Goal: Information Seeking & Learning: Learn about a topic

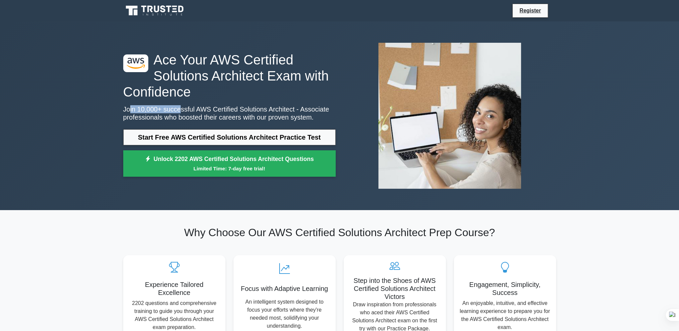
drag, startPoint x: 127, startPoint y: 100, endPoint x: 201, endPoint y: 101, distance: 73.6
click at [182, 105] on p "Join 10,000+ successful AWS Certified Solutions Architect - Associate professio…" at bounding box center [229, 113] width 213 height 16
drag, startPoint x: 201, startPoint y: 101, endPoint x: 241, endPoint y: 103, distance: 40.5
click at [231, 105] on p "Join 10,000+ successful AWS Certified Solutions Architect - Associate professio…" at bounding box center [229, 113] width 213 height 16
drag, startPoint x: 241, startPoint y: 103, endPoint x: 271, endPoint y: 104, distance: 29.4
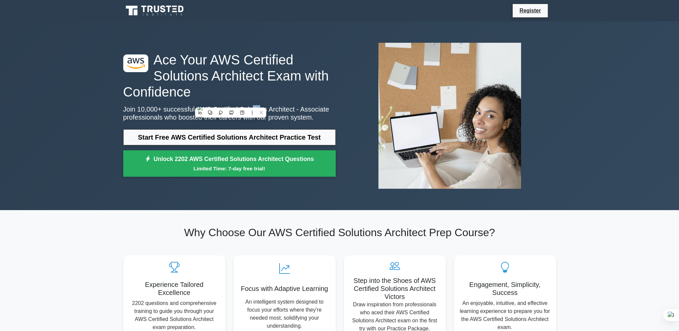
click at [258, 105] on p "Join 10,000+ successful AWS Certified Solutions Architect - Associate professio…" at bounding box center [229, 113] width 213 height 16
drag, startPoint x: 271, startPoint y: 104, endPoint x: 207, endPoint y: 103, distance: 63.8
click at [216, 105] on p "Join 10,000+ successful AWS Certified Solutions Architect - Associate professio…" at bounding box center [229, 113] width 213 height 16
click at [207, 105] on p "Join 10,000+ successful AWS Certified Solutions Architect - Associate professio…" at bounding box center [229, 113] width 213 height 16
drag, startPoint x: 203, startPoint y: 104, endPoint x: 284, endPoint y: 102, distance: 81.2
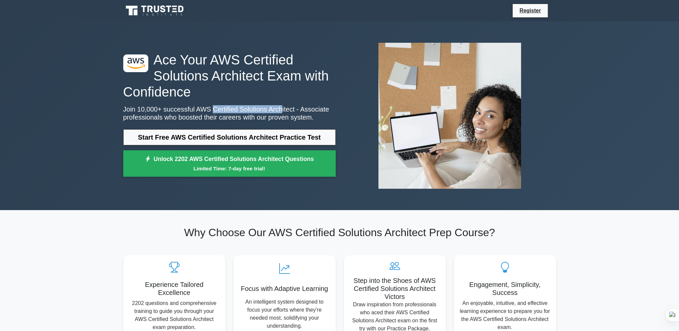
click at [274, 105] on p "Join 10,000+ successful AWS Certified Solutions Architect - Associate professio…" at bounding box center [229, 113] width 213 height 16
drag, startPoint x: 284, startPoint y: 102, endPoint x: 204, endPoint y: 103, distance: 80.9
click at [206, 105] on p "Join 10,000+ successful AWS Certified Solutions Architect - Associate professio…" at bounding box center [229, 113] width 213 height 16
drag, startPoint x: 200, startPoint y: 103, endPoint x: 277, endPoint y: 102, distance: 77.2
click at [270, 105] on p "Join 10,000+ successful AWS Certified Solutions Architect - Associate professio…" at bounding box center [229, 113] width 213 height 16
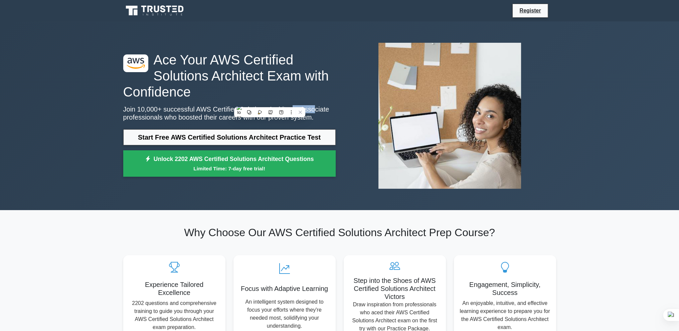
drag, startPoint x: 278, startPoint y: 102, endPoint x: 317, endPoint y: 104, distance: 39.2
click at [302, 105] on p "Join 10,000+ successful AWS Certified Solutions Architect - Associate professio…" at bounding box center [229, 113] width 213 height 16
click at [317, 105] on p "Join 10,000+ successful AWS Certified Solutions Architect - Associate professio…" at bounding box center [229, 113] width 213 height 16
drag, startPoint x: 170, startPoint y: 113, endPoint x: 230, endPoint y: 111, distance: 59.8
click at [220, 111] on p "Join 10,000+ successful AWS Certified Solutions Architect - Associate professio…" at bounding box center [229, 113] width 213 height 16
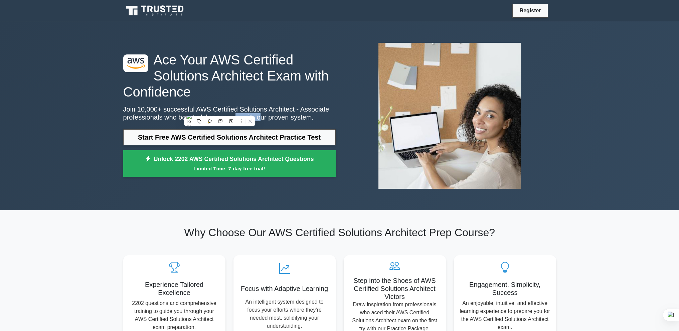
drag, startPoint x: 230, startPoint y: 111, endPoint x: 266, endPoint y: 111, distance: 36.8
click at [259, 111] on p "Join 10,000+ successful AWS Certified Solutions Architect - Associate professio…" at bounding box center [229, 113] width 213 height 16
drag, startPoint x: 270, startPoint y: 111, endPoint x: 170, endPoint y: 112, distance: 99.9
click at [187, 112] on p "Join 10,000+ successful AWS Certified Solutions Architect - Associate professio…" at bounding box center [229, 113] width 213 height 16
drag, startPoint x: 170, startPoint y: 112, endPoint x: 259, endPoint y: 111, distance: 88.9
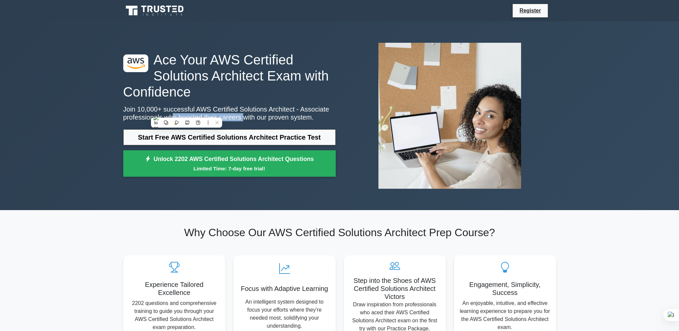
click at [246, 111] on p "Join 10,000+ successful AWS Certified Solutions Architect - Associate professio…" at bounding box center [229, 113] width 213 height 16
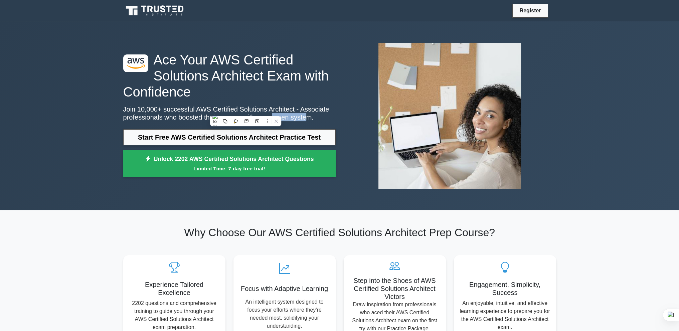
drag, startPoint x: 263, startPoint y: 111, endPoint x: 294, endPoint y: 113, distance: 31.1
click at [294, 113] on p "Join 10,000+ successful AWS Certified Solutions Architect - Associate professio…" at bounding box center [229, 113] width 213 height 16
drag, startPoint x: 187, startPoint y: 111, endPoint x: 256, endPoint y: 113, distance: 69.9
click at [244, 112] on p "Join 10,000+ successful AWS Certified Solutions Architect - Associate professio…" at bounding box center [229, 113] width 213 height 16
drag, startPoint x: 256, startPoint y: 113, endPoint x: 297, endPoint y: 113, distance: 40.4
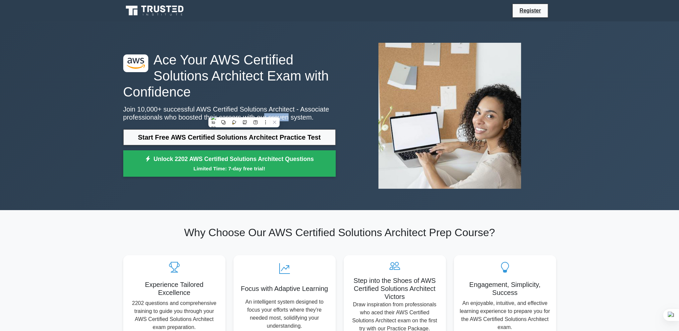
click at [287, 113] on p "Join 10,000+ successful AWS Certified Solutions Architect - Associate professio…" at bounding box center [229, 113] width 213 height 16
drag, startPoint x: 297, startPoint y: 113, endPoint x: 208, endPoint y: 113, distance: 88.9
click at [220, 114] on p "Join 10,000+ successful AWS Certified Solutions Architect - Associate professio…" at bounding box center [229, 113] width 213 height 16
drag, startPoint x: 212, startPoint y: 113, endPoint x: 277, endPoint y: 113, distance: 65.2
click at [263, 112] on p "Join 10,000+ successful AWS Certified Solutions Architect - Associate professio…" at bounding box center [229, 113] width 213 height 16
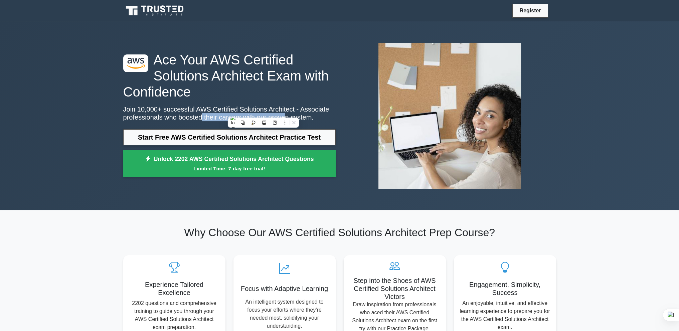
drag, startPoint x: 277, startPoint y: 113, endPoint x: 178, endPoint y: 109, distance: 99.0
click at [185, 110] on p "Join 10,000+ successful AWS Certified Solutions Architect - Associate professio…" at bounding box center [229, 113] width 213 height 16
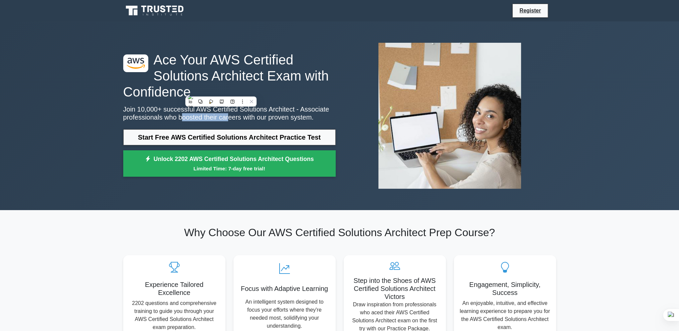
drag, startPoint x: 178, startPoint y: 109, endPoint x: 241, endPoint y: 112, distance: 62.2
click at [233, 111] on p "Join 10,000+ successful AWS Certified Solutions Architect - Associate professio…" at bounding box center [229, 113] width 213 height 16
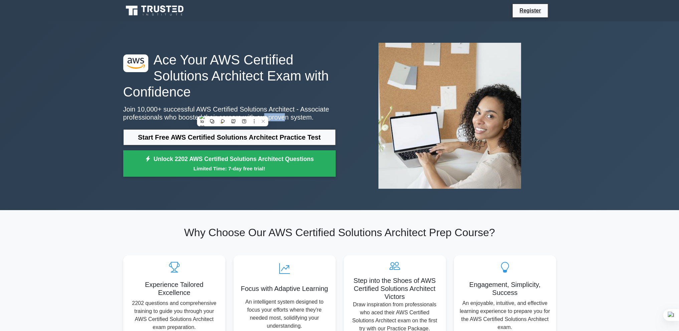
drag, startPoint x: 255, startPoint y: 112, endPoint x: 292, endPoint y: 112, distance: 37.8
click at [285, 112] on p "Join 10,000+ successful AWS Certified Solutions Architect - Associate professio…" at bounding box center [229, 113] width 213 height 16
drag, startPoint x: 292, startPoint y: 112, endPoint x: 212, endPoint y: 114, distance: 80.6
click at [225, 116] on p "Join 10,000+ successful AWS Certified Solutions Architect - Associate professio…" at bounding box center [229, 113] width 213 height 16
drag, startPoint x: 212, startPoint y: 114, endPoint x: 293, endPoint y: 113, distance: 81.2
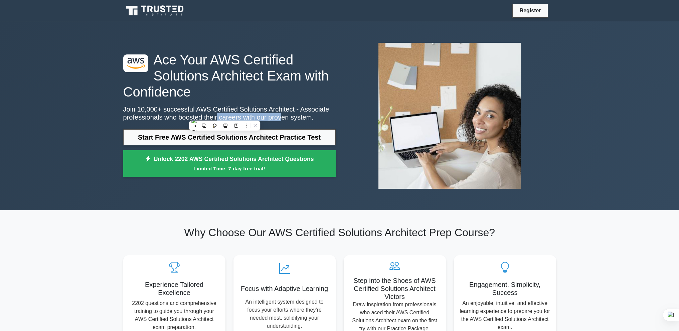
click at [288, 113] on p "Join 10,000+ successful AWS Certified Solutions Architect - Associate professio…" at bounding box center [229, 113] width 213 height 16
drag, startPoint x: 297, startPoint y: 113, endPoint x: 214, endPoint y: 113, distance: 83.2
click at [215, 113] on p "Join 10,000+ successful AWS Certified Solutions Architect - Associate professio…" at bounding box center [229, 113] width 213 height 16
drag, startPoint x: 201, startPoint y: 113, endPoint x: 266, endPoint y: 113, distance: 65.2
click at [256, 113] on p "Join 10,000+ successful AWS Certified Solutions Architect - Associate professio…" at bounding box center [229, 113] width 213 height 16
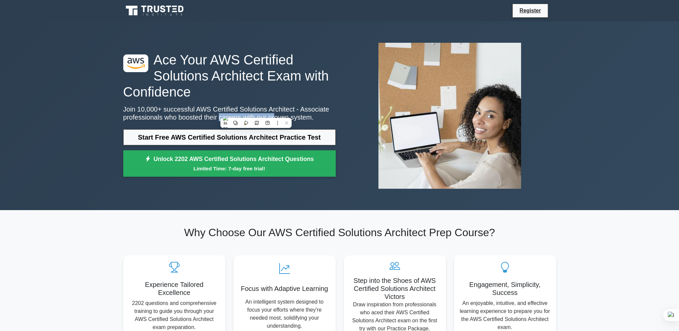
drag, startPoint x: 266, startPoint y: 113, endPoint x: 202, endPoint y: 111, distance: 64.6
click at [208, 111] on p "Join 10,000+ successful AWS Certified Solutions Architect - Associate professio…" at bounding box center [229, 113] width 213 height 16
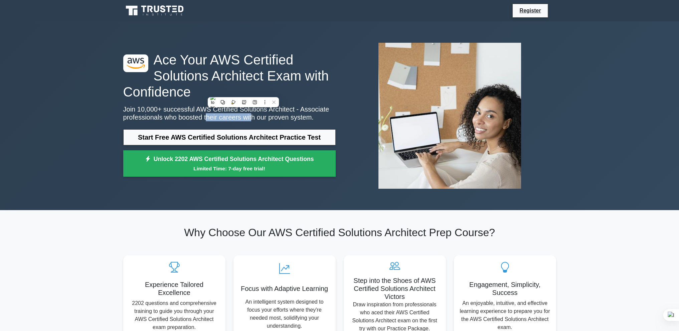
drag, startPoint x: 202, startPoint y: 111, endPoint x: 257, endPoint y: 111, distance: 55.1
click at [253, 111] on p "Join 10,000+ successful AWS Certified Solutions Architect - Associate professio…" at bounding box center [229, 113] width 213 height 16
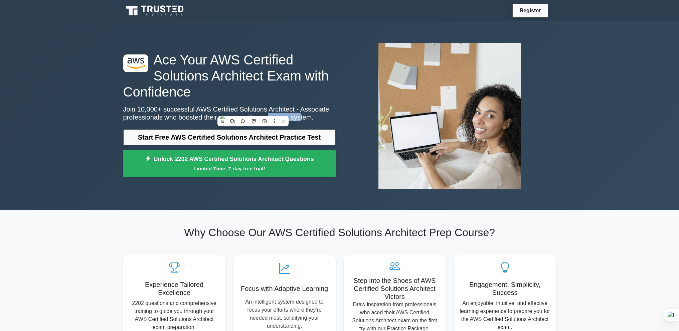
drag, startPoint x: 261, startPoint y: 111, endPoint x: 305, endPoint y: 111, distance: 44.1
click at [298, 111] on p "Join 10,000+ successful AWS Certified Solutions Architect - Associate professio…" at bounding box center [229, 113] width 213 height 16
drag, startPoint x: 305, startPoint y: 111, endPoint x: 232, endPoint y: 111, distance: 73.2
click at [234, 111] on p "Join 10,000+ successful AWS Certified Solutions Architect - Associate professio…" at bounding box center [229, 113] width 213 height 16
drag, startPoint x: 223, startPoint y: 111, endPoint x: 274, endPoint y: 111, distance: 50.8
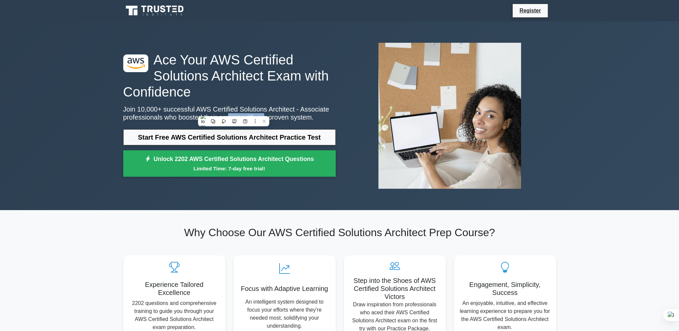
click at [265, 111] on p "Join 10,000+ successful AWS Certified Solutions Architect - Associate professio…" at bounding box center [229, 113] width 213 height 16
drag, startPoint x: 277, startPoint y: 111, endPoint x: 295, endPoint y: 111, distance: 18.7
click at [289, 111] on p "Join 10,000+ successful AWS Certified Solutions Architect - Associate professio…" at bounding box center [229, 113] width 213 height 16
drag
click at [237, 111] on p "Join 10,000+ successful AWS Certified Solutions Architect - Associate professio…" at bounding box center [229, 113] width 213 height 16
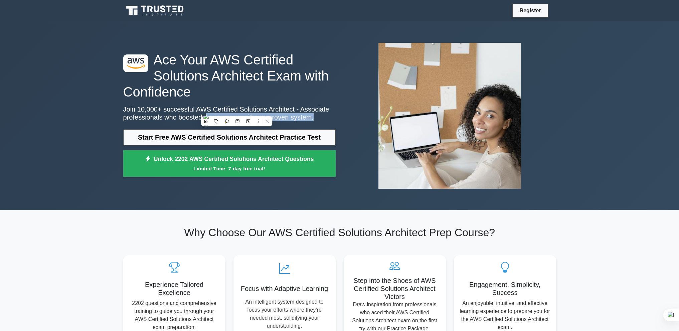
click at [203, 113] on p "Join 10,000+ successful AWS Certified Solutions Architect - Associate professio…" at bounding box center [229, 113] width 213 height 16
click at [300, 113] on p "Join 10,000+ successful AWS Certified Solutions Architect - Associate professio…" at bounding box center [229, 113] width 213 height 16
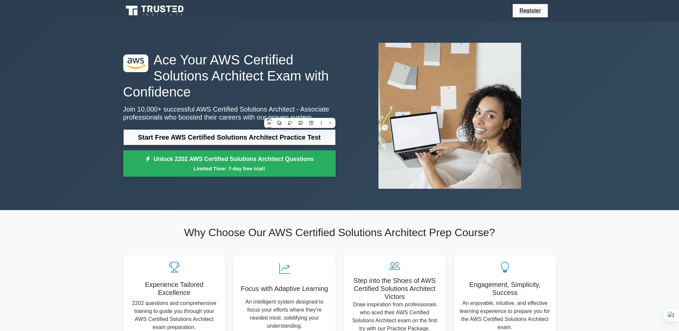
click at [305, 113] on p "Join 10,000+ successful AWS Certified Solutions Architect - Associate professio…" at bounding box center [229, 113] width 213 height 16
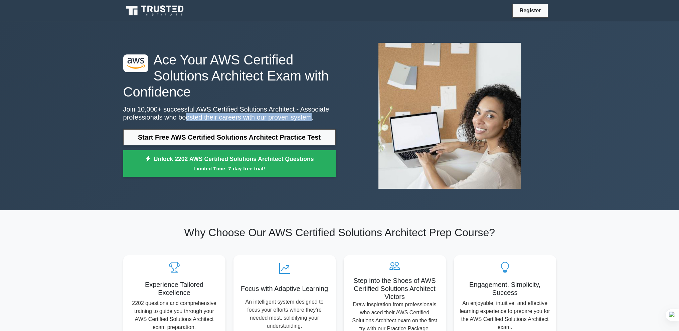
click at [178, 112] on p "Join 10,000+ successful AWS Certified Solutions Architect - Associate professio…" at bounding box center [229, 113] width 213 height 16
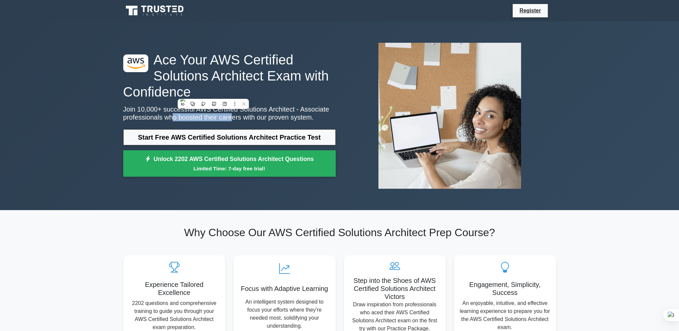
click at [230, 114] on p "Join 10,000+ successful AWS Certified Solutions Architect - Associate professio…" at bounding box center [229, 113] width 213 height 16
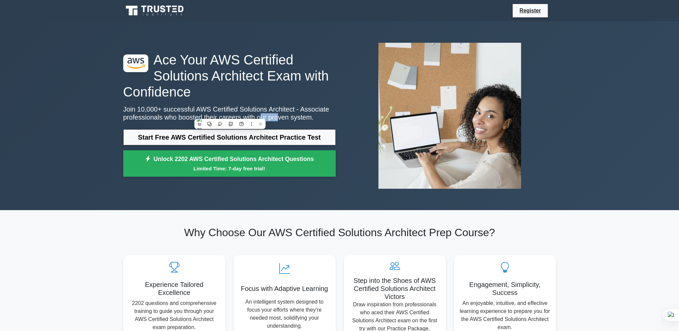
click at [282, 114] on p "Join 10,000+ successful AWS Certified Solutions Architect - Associate professio…" at bounding box center [229, 113] width 213 height 16
click at [296, 114] on p "Join 10,000+ successful AWS Certified Solutions Architect - Associate professio…" at bounding box center [229, 113] width 213 height 16
click at [107, 136] on div ".st0{fill:#252F3E;} .st1{fill-rule:evenodd;clip-rule:evenodd;fill:#FF9900;} Ace…" at bounding box center [339, 115] width 679 height 189
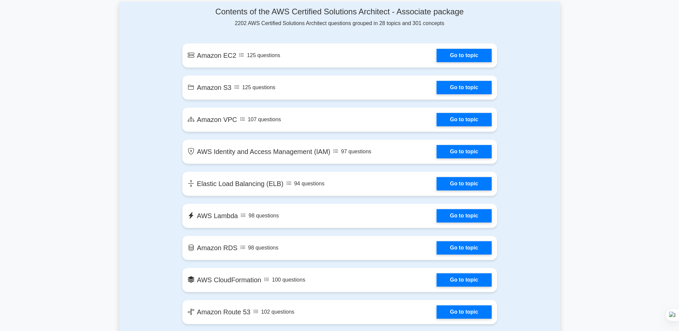
scroll to position [368, 0]
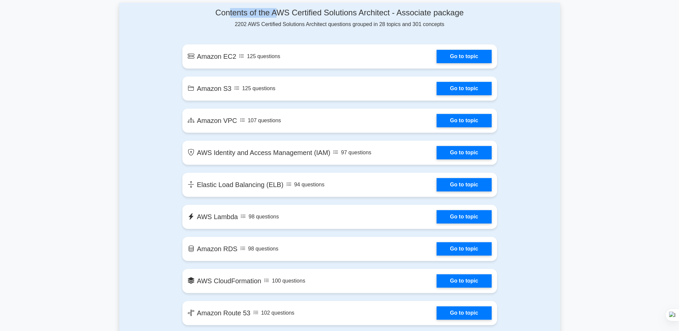
click at [280, 15] on h4 "Contents of the AWS Certified Solutions Architect - Associate package" at bounding box center [339, 13] width 315 height 10
click at [409, 15] on h4 "Contents of the AWS Certified Solutions Architect - Associate package" at bounding box center [339, 13] width 315 height 10
click at [367, 16] on h4 "Contents of the AWS Certified Solutions Architect - Associate package" at bounding box center [339, 13] width 315 height 10
click at [374, 14] on h4 "Contents of the AWS Certified Solutions Architect - Associate package" at bounding box center [339, 13] width 315 height 10
click at [444, 15] on h4 "Contents of the AWS Certified Solutions Architect - Associate package" at bounding box center [339, 13] width 315 height 10
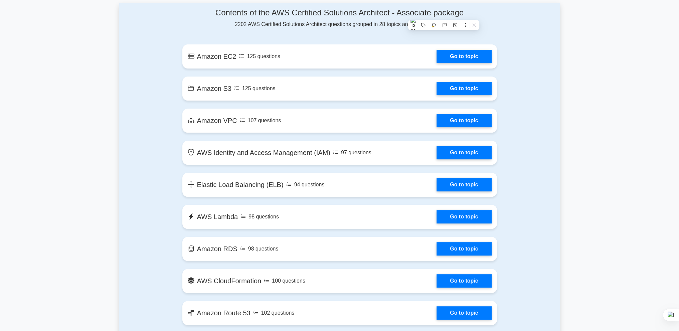
click at [464, 14] on h4 "Contents of the AWS Certified Solutions Architect - Associate package" at bounding box center [339, 13] width 315 height 10
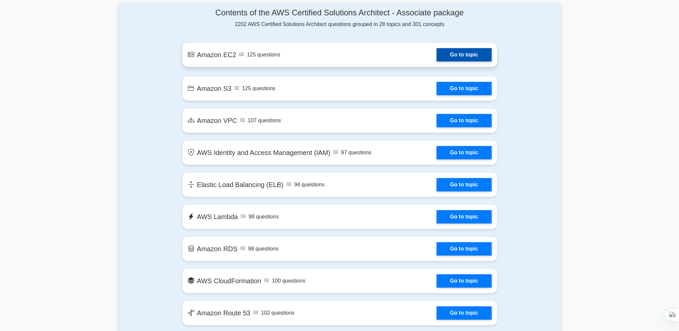
click at [437, 61] on link "Go to topic" at bounding box center [464, 54] width 55 height 13
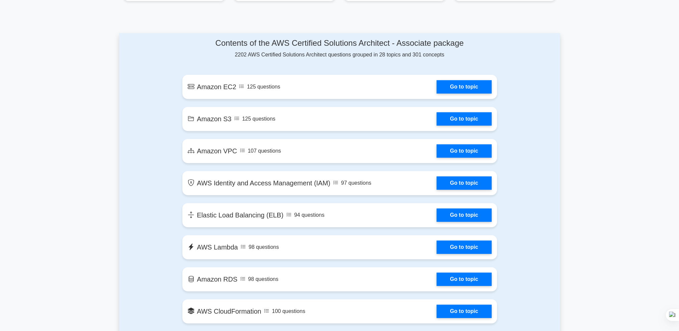
scroll to position [201, 0]
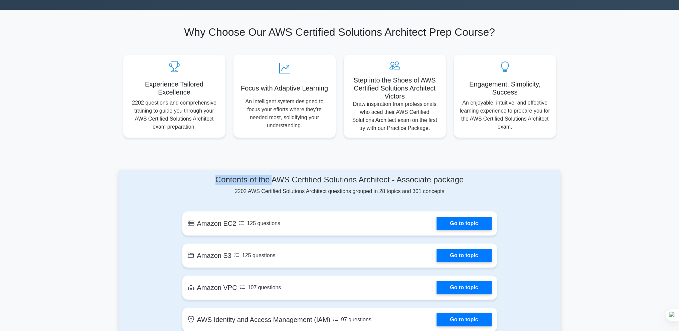
drag, startPoint x: 211, startPoint y: 181, endPoint x: 305, endPoint y: 178, distance: 94.3
click at [292, 178] on h4 "Contents of the AWS Certified Solutions Architect - Associate package" at bounding box center [339, 180] width 315 height 10
drag, startPoint x: 307, startPoint y: 178, endPoint x: 369, endPoint y: 178, distance: 61.8
click at [362, 178] on h4 "Contents of the AWS Certified Solutions Architect - Associate package" at bounding box center [339, 180] width 315 height 10
click at [424, 179] on h4 "Contents of the AWS Certified Solutions Architect - Associate package" at bounding box center [339, 180] width 315 height 10
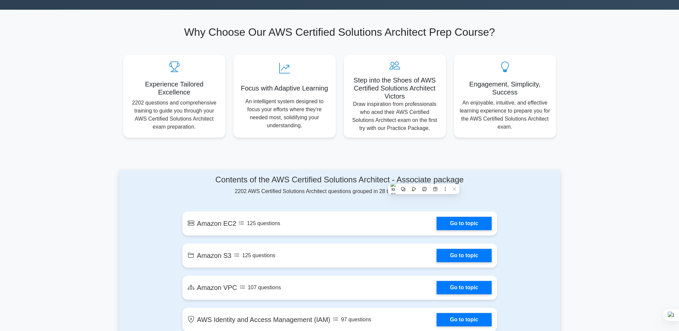
click at [426, 179] on h4 "Contents of the AWS Certified Solutions Architect - Associate package" at bounding box center [339, 180] width 315 height 10
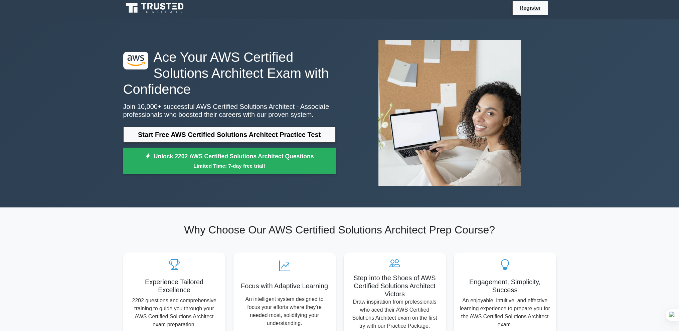
scroll to position [0, 0]
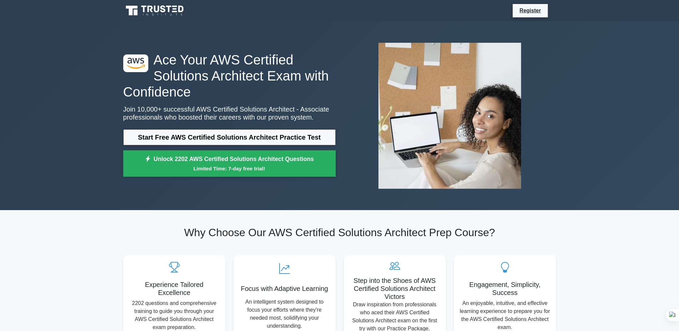
click at [155, 10] on icon at bounding box center [156, 9] width 5 height 7
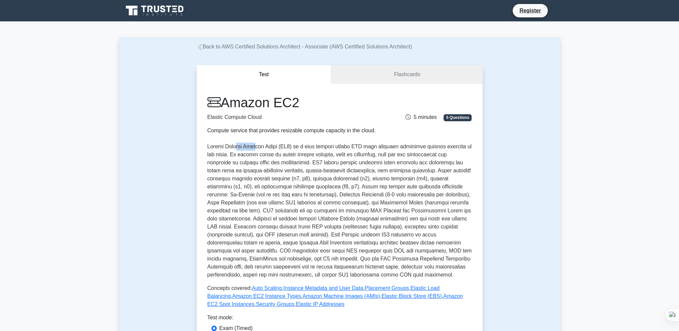
drag, startPoint x: 238, startPoint y: 149, endPoint x: 285, endPoint y: 149, distance: 46.8
click at [262, 149] on p at bounding box center [340, 211] width 265 height 136
drag, startPoint x: 287, startPoint y: 149, endPoint x: 318, endPoint y: 148, distance: 31.1
click at [311, 148] on p at bounding box center [340, 211] width 265 height 136
drag, startPoint x: 335, startPoint y: 147, endPoint x: 360, endPoint y: 148, distance: 25.8
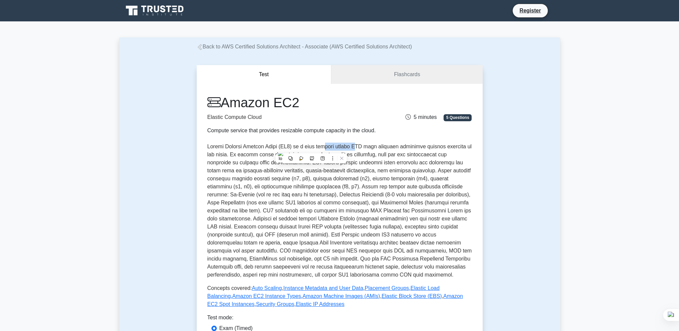
click at [356, 148] on p at bounding box center [340, 211] width 265 height 136
drag, startPoint x: 360, startPoint y: 148, endPoint x: 312, endPoint y: 149, distance: 48.5
click at [313, 149] on p at bounding box center [340, 211] width 265 height 136
drag, startPoint x: 312, startPoint y: 149, endPoint x: 381, endPoint y: 148, distance: 69.5
click at [352, 148] on p at bounding box center [340, 211] width 265 height 136
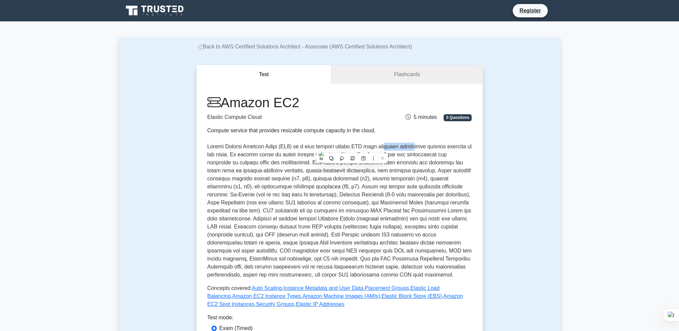
drag, startPoint x: 383, startPoint y: 148, endPoint x: 440, endPoint y: 147, distance: 56.8
click at [417, 148] on p at bounding box center [340, 211] width 265 height 136
drag, startPoint x: 390, startPoint y: 145, endPoint x: 357, endPoint y: 143, distance: 32.8
click at [366, 143] on p at bounding box center [340, 211] width 265 height 136
drag, startPoint x: 350, startPoint y: 142, endPoint x: 422, endPoint y: 142, distance: 71.5
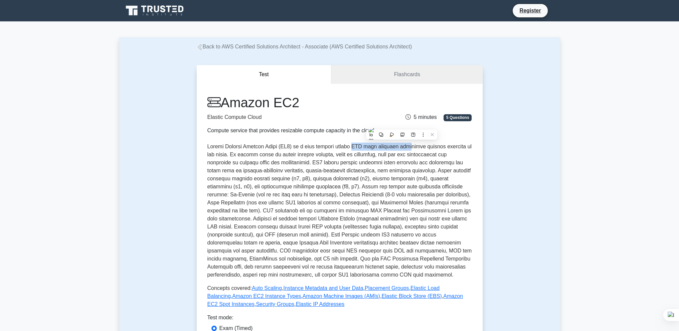
click at [405, 141] on div "Amazon EC2 Elastic Compute Cloud Compute service that provides resizable comput…" at bounding box center [340, 202] width 265 height 214
drag, startPoint x: 426, startPoint y: 142, endPoint x: 465, endPoint y: 144, distance: 38.2
click at [452, 144] on div "Amazon EC2 Elastic Compute Cloud Compute service that provides resizable comput…" at bounding box center [340, 202] width 265 height 214
drag, startPoint x: 465, startPoint y: 144, endPoint x: 310, endPoint y: 144, distance: 154.7
click at [330, 145] on p at bounding box center [340, 211] width 265 height 136
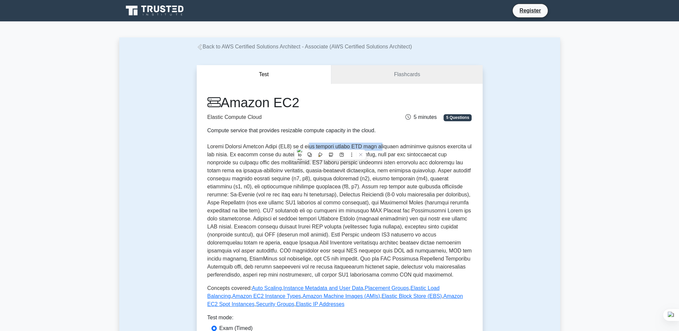
drag, startPoint x: 310, startPoint y: 144, endPoint x: 402, endPoint y: 147, distance: 92.6
click at [393, 147] on p at bounding box center [340, 211] width 265 height 136
drag, startPoint x: 412, startPoint y: 147, endPoint x: 447, endPoint y: 147, distance: 34.8
click at [445, 147] on p at bounding box center [340, 211] width 265 height 136
drag, startPoint x: 455, startPoint y: 147, endPoint x: 327, endPoint y: 146, distance: 127.3
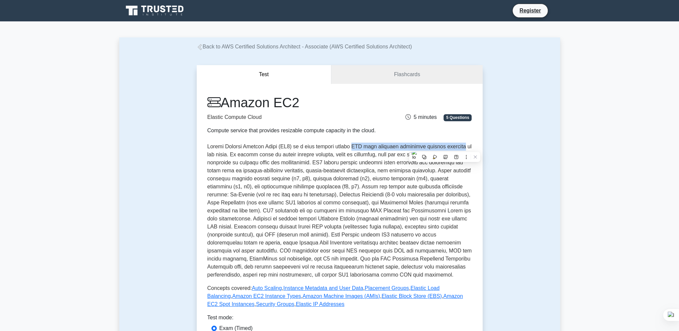
click at [336, 147] on p at bounding box center [340, 211] width 265 height 136
drag, startPoint x: 321, startPoint y: 145, endPoint x: 419, endPoint y: 147, distance: 98.3
click at [411, 146] on p at bounding box center [340, 211] width 265 height 136
drag, startPoint x: 431, startPoint y: 147, endPoint x: 471, endPoint y: 147, distance: 39.4
click at [469, 147] on p at bounding box center [340, 211] width 265 height 136
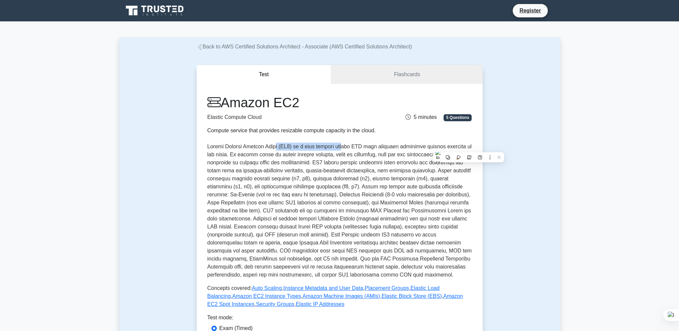
drag, startPoint x: 279, startPoint y: 145, endPoint x: 385, endPoint y: 148, distance: 106.3
click at [370, 148] on p at bounding box center [340, 211] width 265 height 136
drag, startPoint x: 389, startPoint y: 148, endPoint x: 465, endPoint y: 149, distance: 75.9
click at [454, 148] on p at bounding box center [340, 211] width 265 height 136
drag, startPoint x: 465, startPoint y: 149, endPoint x: 324, endPoint y: 147, distance: 141.1
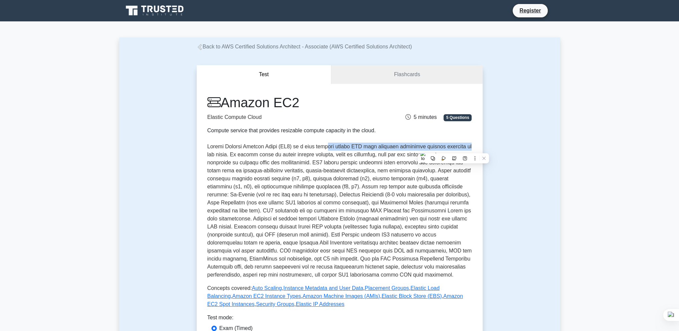
click at [326, 147] on p at bounding box center [340, 211] width 265 height 136
drag, startPoint x: 315, startPoint y: 147, endPoint x: 404, endPoint y: 149, distance: 88.9
click at [384, 148] on p at bounding box center [340, 211] width 265 height 136
drag, startPoint x: 404, startPoint y: 149, endPoint x: 454, endPoint y: 149, distance: 49.8
click at [450, 149] on p at bounding box center [340, 211] width 265 height 136
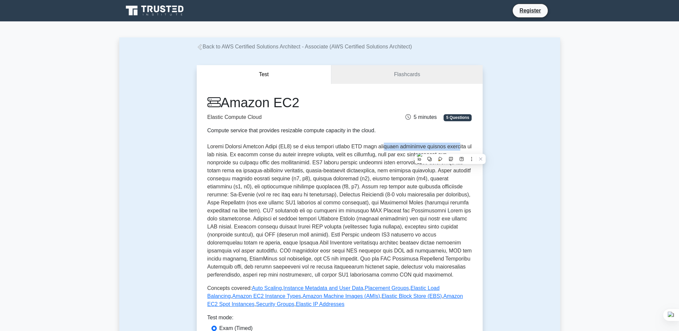
drag, startPoint x: 454, startPoint y: 149, endPoint x: 350, endPoint y: 148, distance: 103.6
click at [361, 148] on p at bounding box center [340, 211] width 265 height 136
drag, startPoint x: 329, startPoint y: 149, endPoint x: 435, endPoint y: 149, distance: 106.0
click at [407, 149] on p at bounding box center [340, 211] width 265 height 136
drag, startPoint x: 435, startPoint y: 149, endPoint x: 464, endPoint y: 148, distance: 29.4
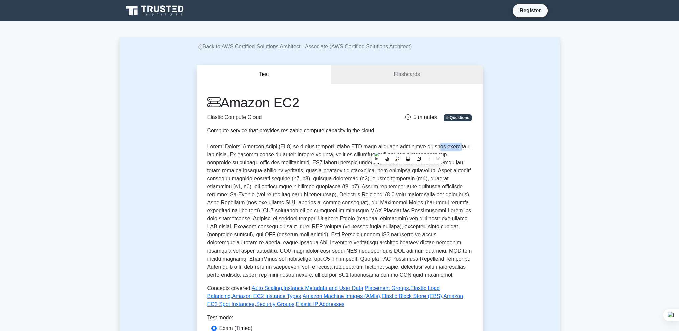
click at [457, 148] on p at bounding box center [340, 211] width 265 height 136
drag, startPoint x: 464, startPoint y: 148, endPoint x: 338, endPoint y: 146, distance: 126.4
click at [354, 146] on p at bounding box center [340, 211] width 265 height 136
click at [328, 146] on p at bounding box center [340, 211] width 265 height 136
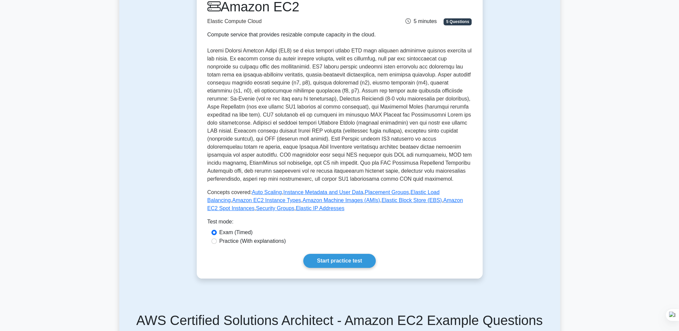
scroll to position [167, 0]
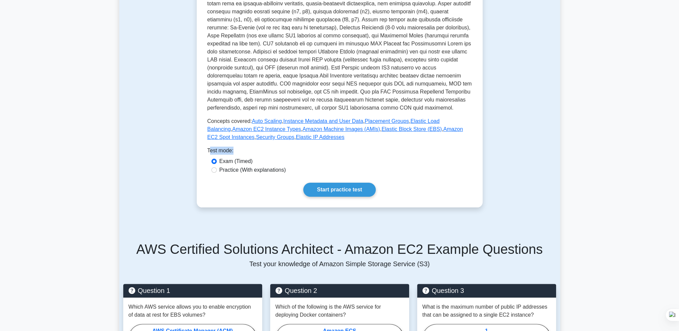
drag, startPoint x: 210, startPoint y: 148, endPoint x: 281, endPoint y: 149, distance: 70.9
click at [247, 148] on div "Test mode:" at bounding box center [340, 152] width 265 height 11
click at [330, 102] on p at bounding box center [340, 44] width 265 height 136
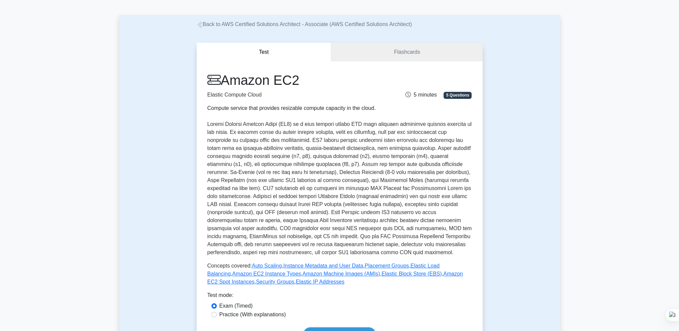
scroll to position [0, 0]
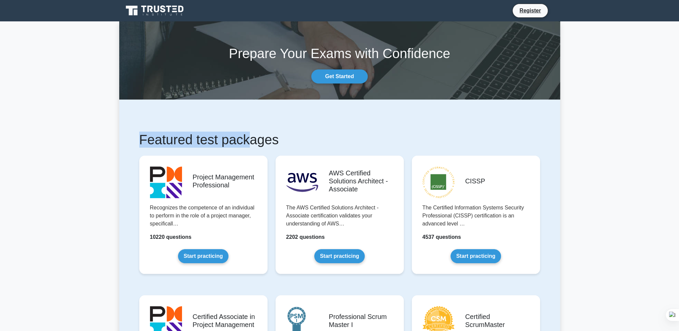
drag, startPoint x: 132, startPoint y: 142, endPoint x: 291, endPoint y: 138, distance: 159.8
click at [334, 132] on h1 "Featured test packages" at bounding box center [339, 140] width 401 height 16
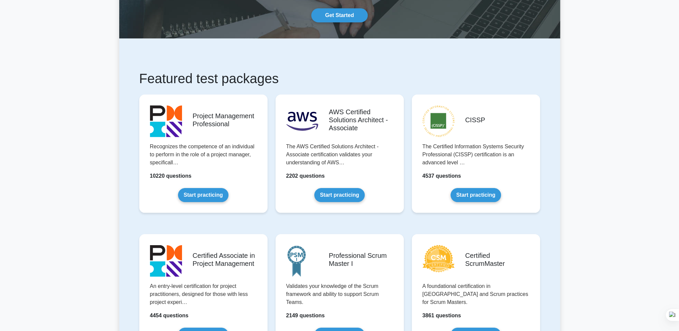
scroll to position [67, 0]
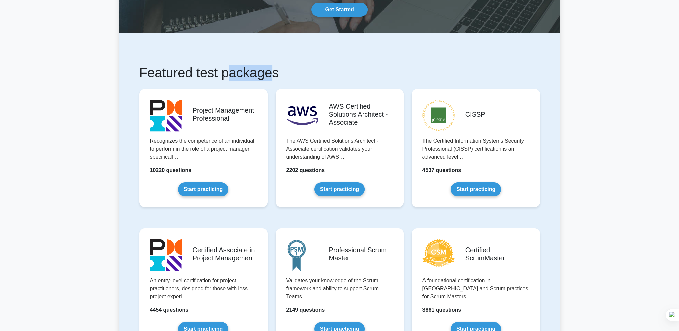
drag, startPoint x: 272, startPoint y: 76, endPoint x: 207, endPoint y: 73, distance: 65.2
click at [219, 73] on h1 "Featured test packages" at bounding box center [339, 73] width 401 height 16
drag, startPoint x: 198, startPoint y: 75, endPoint x: 274, endPoint y: 71, distance: 76.6
click at [262, 71] on h1 "Featured test packages" at bounding box center [339, 73] width 401 height 16
drag, startPoint x: 280, startPoint y: 71, endPoint x: 154, endPoint y: 71, distance: 126.0
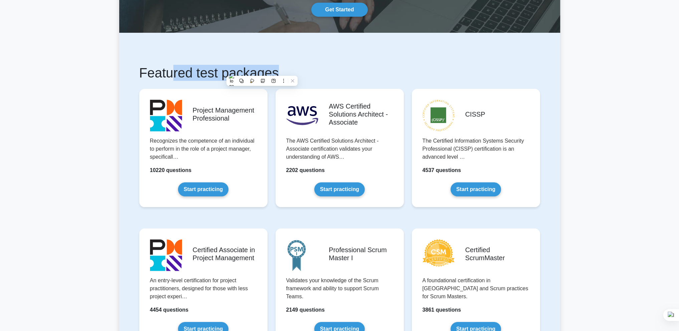
click at [169, 69] on h1 "Featured test packages" at bounding box center [339, 73] width 401 height 16
drag, startPoint x: 137, startPoint y: 77, endPoint x: 290, endPoint y: 76, distance: 153.1
drag, startPoint x: 290, startPoint y: 76, endPoint x: 129, endPoint y: 73, distance: 161.1
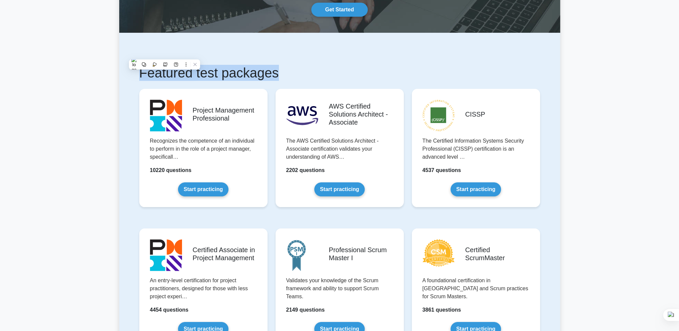
click at [143, 71] on h1 "Featured test packages" at bounding box center [339, 73] width 401 height 16
drag, startPoint x: 139, startPoint y: 74, endPoint x: 281, endPoint y: 72, distance: 142.4
click at [247, 72] on h1 "Featured test packages" at bounding box center [339, 73] width 401 height 16
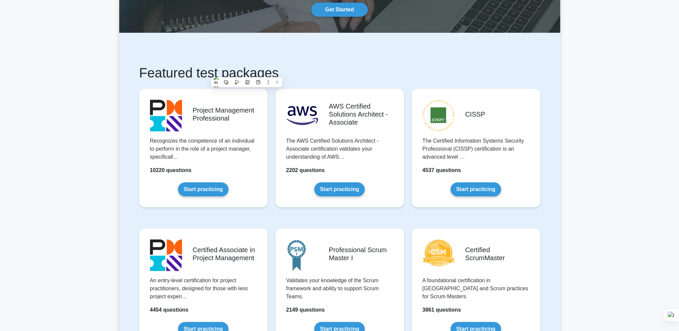
click at [376, 72] on h1 "Featured test packages" at bounding box center [339, 73] width 401 height 16
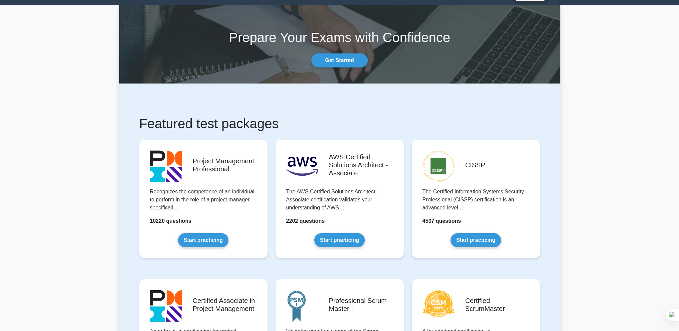
scroll to position [0, 0]
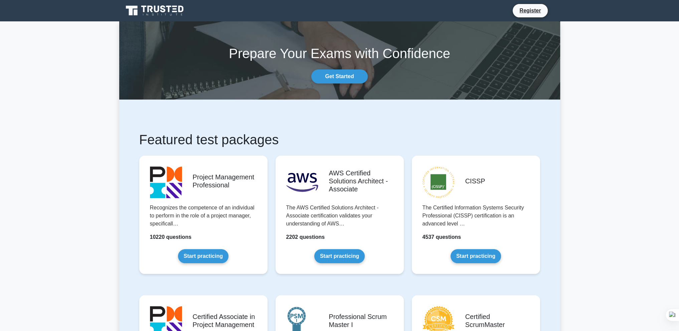
click at [143, 141] on h1 "Featured test packages" at bounding box center [339, 140] width 401 height 16
drag, startPoint x: 140, startPoint y: 143, endPoint x: 259, endPoint y: 138, distance: 119.4
click at [239, 139] on h1 "Featured test packages" at bounding box center [339, 140] width 401 height 16
drag, startPoint x: 286, startPoint y: 141, endPoint x: 137, endPoint y: 140, distance: 149.1
click at [140, 140] on h1 "Featured test packages" at bounding box center [339, 140] width 401 height 16
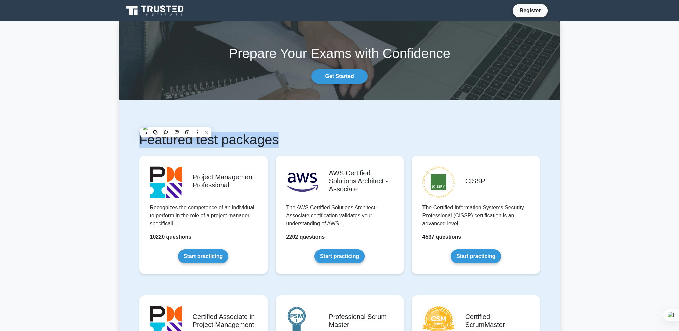
drag, startPoint x: 155, startPoint y: 139, endPoint x: 259, endPoint y: 137, distance: 104.3
click at [149, 137] on h1 "Featured test packages" at bounding box center [339, 140] width 401 height 16
drag, startPoint x: 149, startPoint y: 137, endPoint x: 203, endPoint y: 139, distance: 54.2
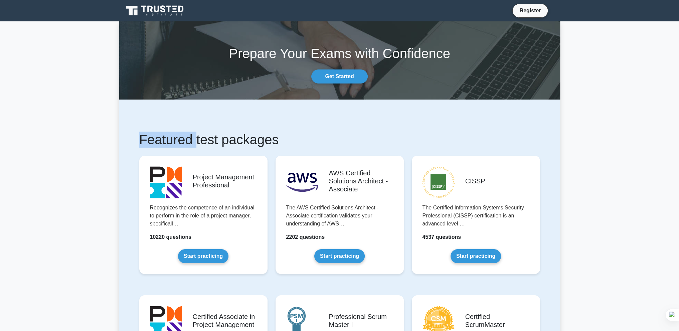
click at [150, 137] on h1 "Featured test packages" at bounding box center [339, 140] width 401 height 16
click at [203, 139] on h1 "Featured test packages" at bounding box center [339, 140] width 401 height 16
click at [192, 139] on h1 "Featured test packages" at bounding box center [339, 140] width 401 height 16
drag, startPoint x: 147, startPoint y: 139, endPoint x: 275, endPoint y: 139, distance: 128.0
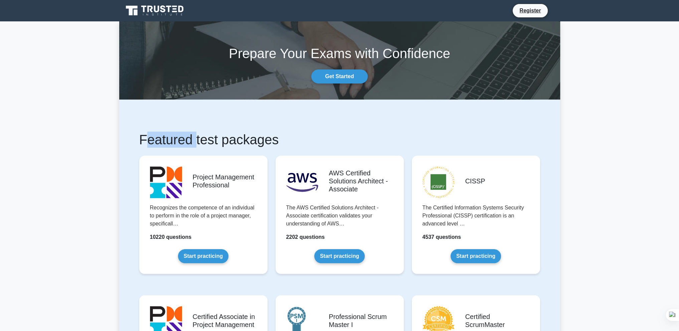
click at [214, 139] on h1 "Featured test packages" at bounding box center [339, 140] width 401 height 16
drag, startPoint x: 314, startPoint y: 140, endPoint x: 122, endPoint y: 140, distance: 191.8
click at [143, 134] on h1 "Featured test packages" at bounding box center [339, 140] width 401 height 16
drag, startPoint x: 139, startPoint y: 135, endPoint x: 285, endPoint y: 137, distance: 146.4
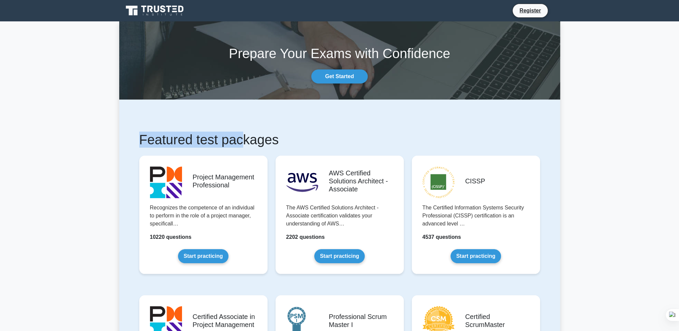
click at [257, 136] on h1 "Featured test packages" at bounding box center [339, 140] width 401 height 16
drag, startPoint x: 293, startPoint y: 138, endPoint x: 138, endPoint y: 142, distance: 155.2
click at [249, 136] on h1 "Featured test packages" at bounding box center [339, 140] width 401 height 16
click at [223, 139] on h1 "Featured test packages" at bounding box center [339, 140] width 401 height 16
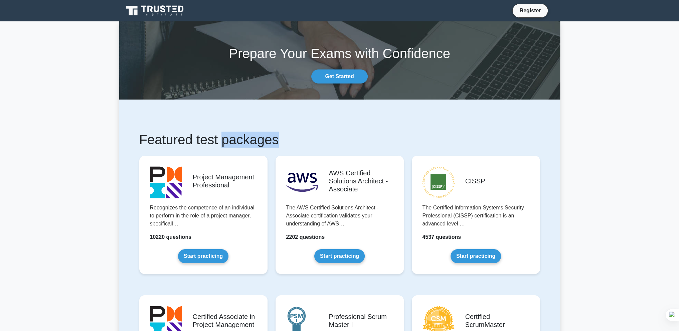
click at [223, 139] on h1 "Featured test packages" at bounding box center [339, 140] width 401 height 16
click at [219, 140] on h1 "Featured test packages" at bounding box center [339, 140] width 401 height 16
drag, startPoint x: 189, startPoint y: 140, endPoint x: 245, endPoint y: 141, distance: 56.2
click at [234, 141] on h1 "Featured test packages" at bounding box center [339, 140] width 401 height 16
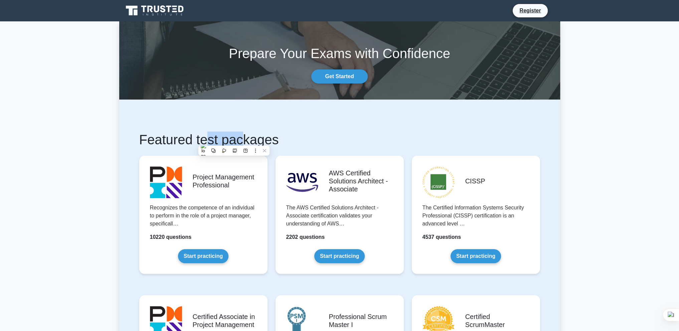
drag, startPoint x: 245, startPoint y: 141, endPoint x: 156, endPoint y: 138, distance: 88.3
click at [190, 140] on h1 "Featured test packages" at bounding box center [339, 140] width 401 height 16
drag, startPoint x: 156, startPoint y: 137, endPoint x: 222, endPoint y: 136, distance: 65.9
click at [187, 136] on h1 "Featured test packages" at bounding box center [339, 140] width 401 height 16
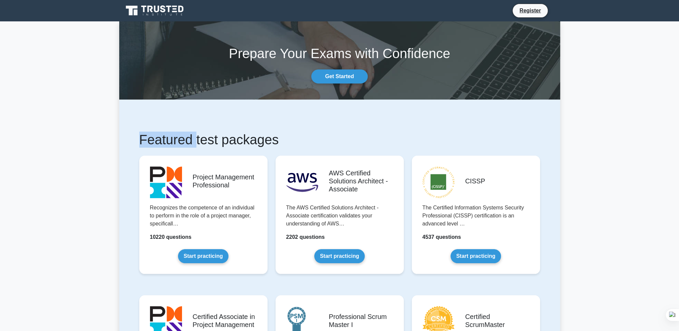
click at [187, 136] on h1 "Featured test packages" at bounding box center [339, 140] width 401 height 16
click at [200, 135] on h1 "Featured test packages" at bounding box center [339, 140] width 401 height 16
click at [193, 137] on h1 "Featured test packages" at bounding box center [339, 140] width 401 height 16
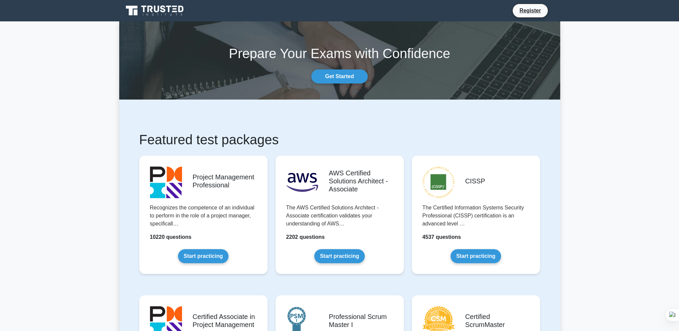
click at [177, 136] on h1 "Featured test packages" at bounding box center [339, 140] width 401 height 16
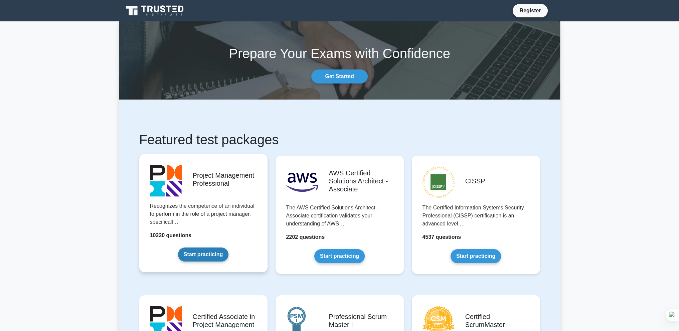
click at [216, 251] on link "Start practicing" at bounding box center [203, 255] width 50 height 14
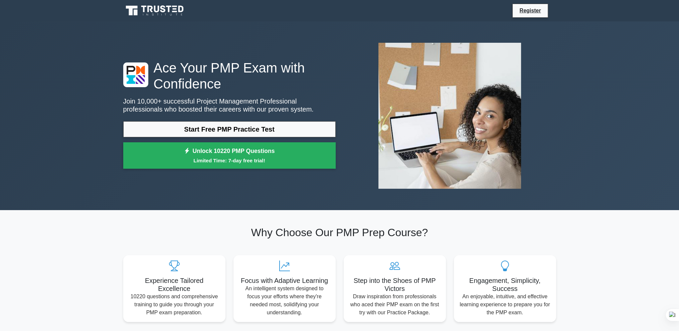
drag, startPoint x: 228, startPoint y: 112, endPoint x: 228, endPoint y: 116, distance: 3.4
click at [229, 112] on p "Join 10,000+ successful Project Management Professional professionals who boost…" at bounding box center [229, 105] width 213 height 16
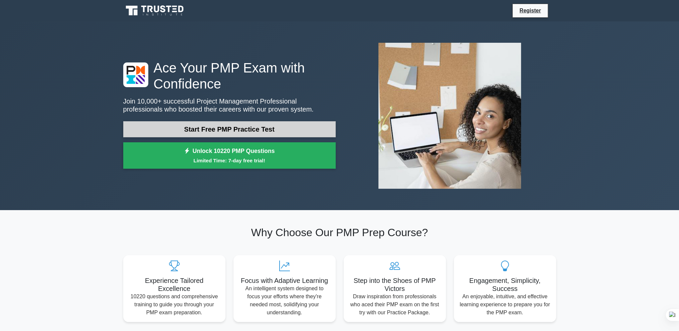
click at [224, 124] on link "Start Free PMP Practice Test" at bounding box center [229, 129] width 213 height 16
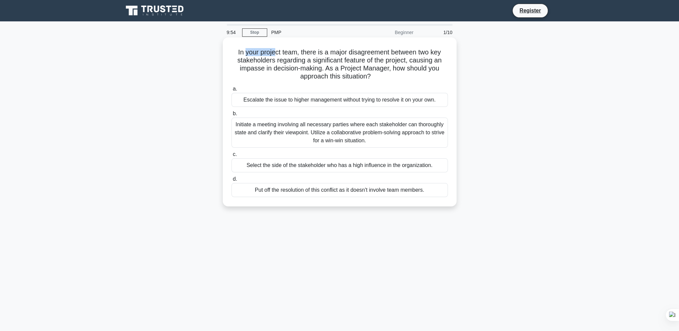
drag, startPoint x: 244, startPoint y: 53, endPoint x: 306, endPoint y: 53, distance: 62.5
click at [276, 53] on h5 "In your project team, there is a major disagreement between two key stakeholder…" at bounding box center [340, 64] width 218 height 33
drag, startPoint x: 306, startPoint y: 53, endPoint x: 351, endPoint y: 54, distance: 44.8
click at [343, 54] on h5 "In your project team, there is a major disagreement between two key stakeholder…" at bounding box center [340, 64] width 218 height 33
drag, startPoint x: 354, startPoint y: 54, endPoint x: 313, endPoint y: 52, distance: 41.5
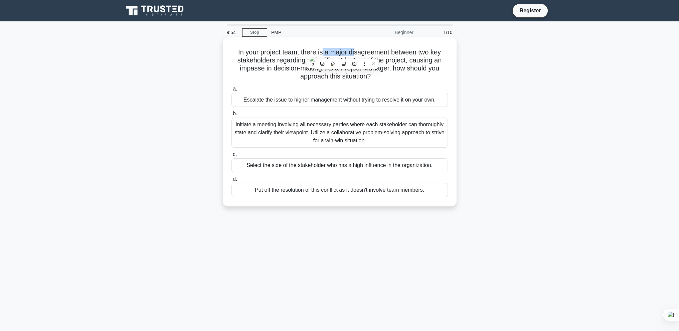
click at [319, 53] on h5 "In your project team, there is a major disagreement between two key stakeholder…" at bounding box center [340, 64] width 218 height 33
drag, startPoint x: 313, startPoint y: 52, endPoint x: 362, endPoint y: 51, distance: 49.5
click at [344, 50] on h5 "In your project team, there is a major disagreement between two key stakeholder…" at bounding box center [340, 64] width 218 height 33
drag, startPoint x: 362, startPoint y: 51, endPoint x: 386, endPoint y: 51, distance: 23.7
click at [377, 51] on h5 "In your project team, there is a major disagreement between two key stakeholder…" at bounding box center [340, 64] width 218 height 33
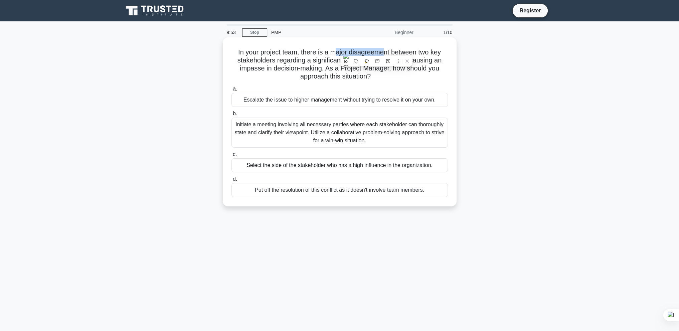
drag, startPoint x: 386, startPoint y: 51, endPoint x: 312, endPoint y: 50, distance: 74.5
click at [326, 51] on h5 "In your project team, there is a major disagreement between two key stakeholder…" at bounding box center [340, 64] width 218 height 33
drag, startPoint x: 312, startPoint y: 50, endPoint x: 403, endPoint y: 51, distance: 91.3
click at [360, 49] on h5 "In your project team, there is a major disagreement between two key stakeholder…" at bounding box center [340, 64] width 218 height 33
drag, startPoint x: 404, startPoint y: 51, endPoint x: 431, endPoint y: 53, distance: 26.5
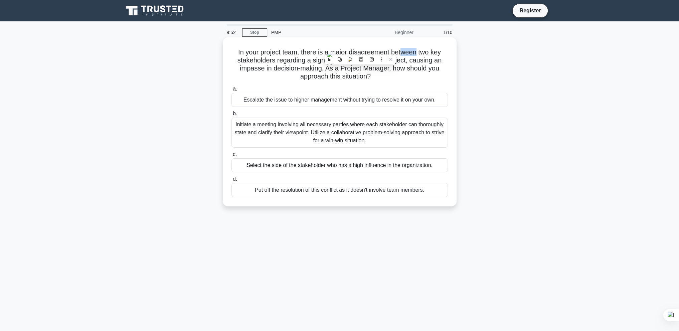
click at [426, 52] on h5 "In your project team, there is a major disagreement between two key stakeholder…" at bounding box center [340, 64] width 218 height 33
drag, startPoint x: 293, startPoint y: 48, endPoint x: 416, endPoint y: 53, distance: 123.1
click at [381, 51] on h5 "In your project team, there is a major disagreement between two key stakeholder…" at bounding box center [340, 64] width 218 height 33
drag, startPoint x: 421, startPoint y: 54, endPoint x: 448, endPoint y: 52, distance: 27.2
click at [439, 53] on h5 "In your project team, there is a major disagreement between two key stakeholder…" at bounding box center [340, 64] width 218 height 33
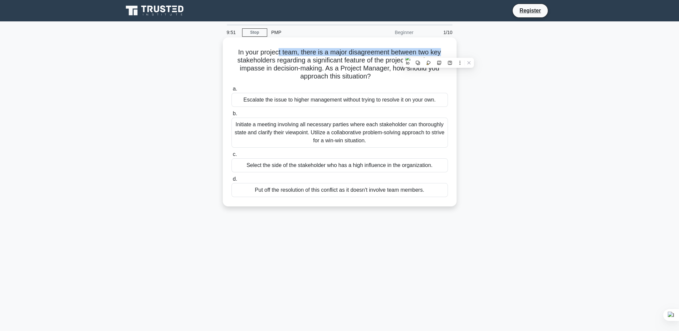
drag, startPoint x: 448, startPoint y: 52, endPoint x: 236, endPoint y: 52, distance: 212.2
click at [274, 53] on h5 "In your project team, there is a major disagreement between two key stakeholder…" at bounding box center [340, 64] width 218 height 33
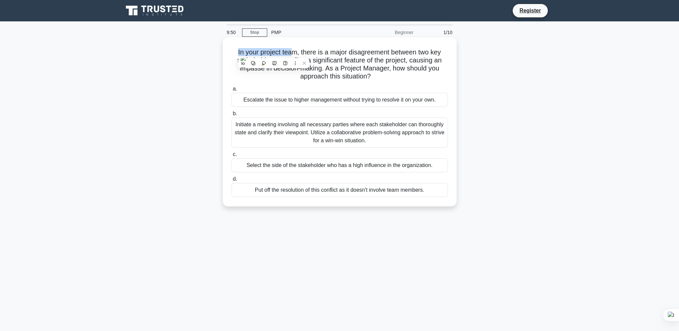
drag, startPoint x: 235, startPoint y: 52, endPoint x: 332, endPoint y: 56, distance: 97.0
click at [315, 56] on h5 "In your project team, there is a major disagreement between two key stakeholder…" at bounding box center [340, 64] width 218 height 33
click at [418, 57] on h5 "In your project team, there is a major disagreement between two key stakeholder…" at bounding box center [340, 64] width 218 height 33
click at [365, 101] on div "Escalate the issue to higher management without trying to resolve it on your ow…" at bounding box center [340, 100] width 217 height 14
click at [232, 91] on input "a. Escalate the issue to higher management without trying to resolve it on your…" at bounding box center [232, 89] width 0 height 4
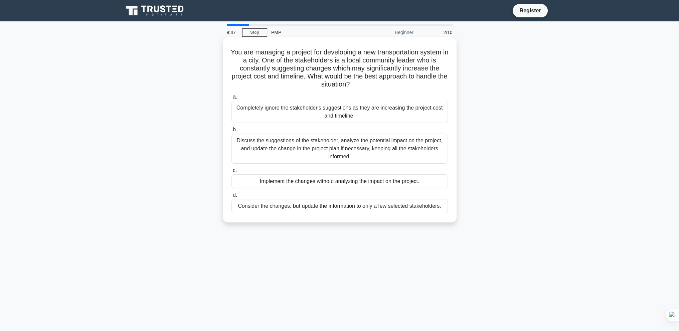
click at [356, 122] on div "Completely ignore the stakeholder's suggestions as they are increasing the proj…" at bounding box center [340, 112] width 217 height 22
click at [232, 99] on input "a. Completely ignore the stakeholder's suggestions as they are increasing the p…" at bounding box center [232, 97] width 0 height 4
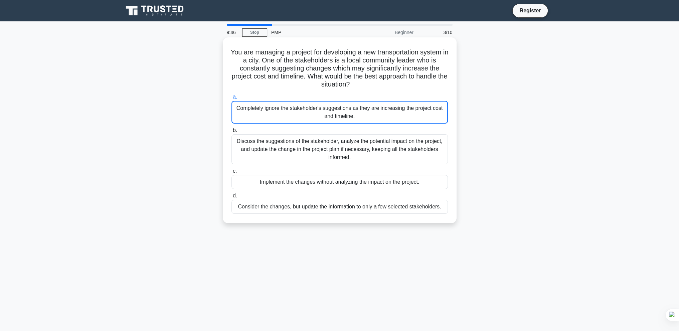
click at [349, 164] on div "a. Completely ignore the stakeholder's suggestions as they are increasing the p…" at bounding box center [340, 154] width 225 height 124
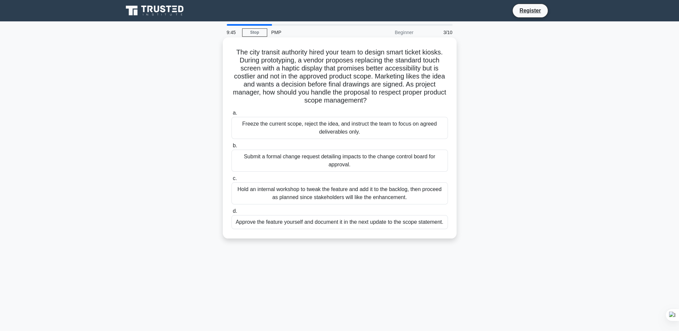
click at [340, 165] on div "Submit a formal change request detailing impacts to the change control board fo…" at bounding box center [340, 161] width 217 height 22
click at [232, 148] on input "b. Submit a formal change request detailing impacts to the change control board…" at bounding box center [232, 146] width 0 height 4
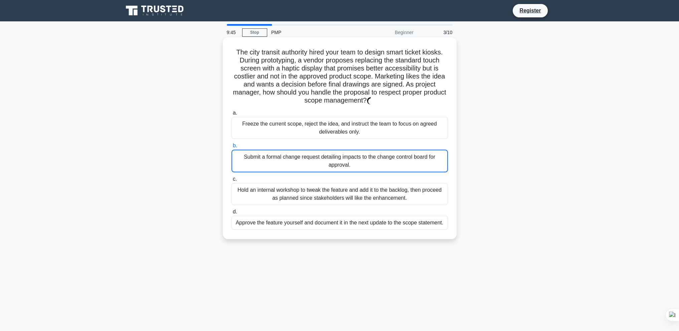
drag, startPoint x: 341, startPoint y: 121, endPoint x: 341, endPoint y: 111, distance: 10.4
click at [342, 121] on div "Freeze the current scope, reject the idea, and instruct the team to focus on ag…" at bounding box center [340, 128] width 217 height 22
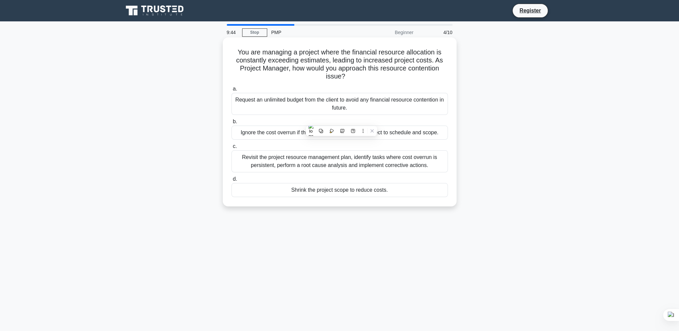
click at [311, 101] on div "Request an unlimited budget from the client to avoid any financial resource con…" at bounding box center [340, 104] width 217 height 22
click at [232, 91] on input "a. Request an unlimited budget from the client to avoid any financial resource …" at bounding box center [232, 89] width 0 height 4
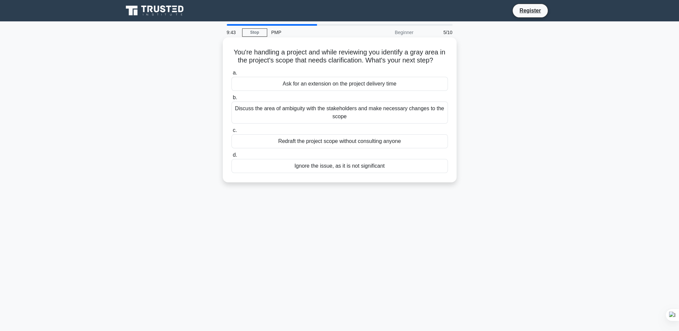
click at [290, 113] on div "Discuss the area of ambiguity with the stakeholders and make necessary changes …" at bounding box center [340, 113] width 217 height 22
click at [232, 100] on input "b. Discuss the area of ambiguity with the stakeholders and make necessary chang…" at bounding box center [232, 98] width 0 height 4
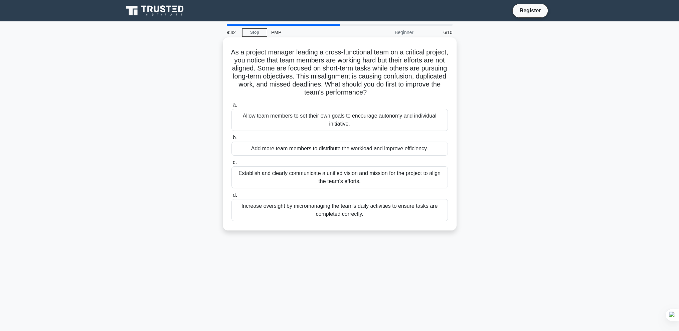
click at [299, 177] on div "Establish and clearly communicate a unified vision and mission for the project …" at bounding box center [340, 177] width 217 height 22
click at [232, 165] on input "c. Establish and clearly communicate a unified vision and mission for the proje…" at bounding box center [232, 162] width 0 height 4
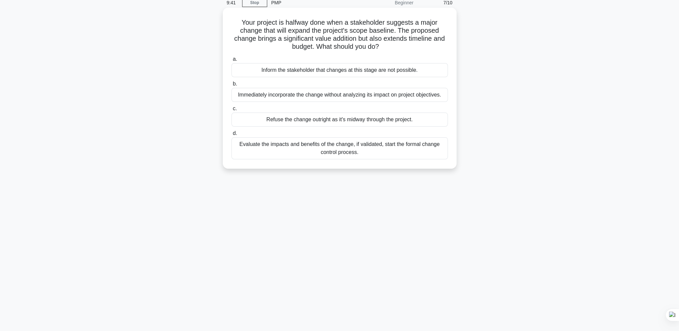
click at [353, 155] on div "Evaluate the impacts and benefits of the change, if validated, start the formal…" at bounding box center [340, 148] width 217 height 22
click at [232, 136] on input "d. Evaluate the impacts and benefits of the change, if validated, start the for…" at bounding box center [232, 133] width 0 height 4
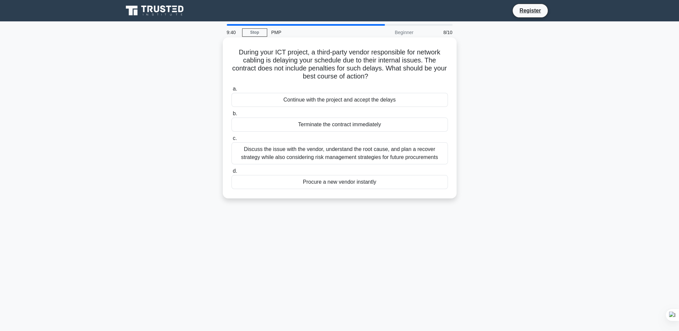
click at [354, 157] on div "Discuss the issue with the vendor, understand the root cause, and plan a recove…" at bounding box center [340, 153] width 217 height 22
click at [232, 141] on input "c. Discuss the issue with the vendor, understand the root cause, and plan a rec…" at bounding box center [232, 138] width 0 height 4
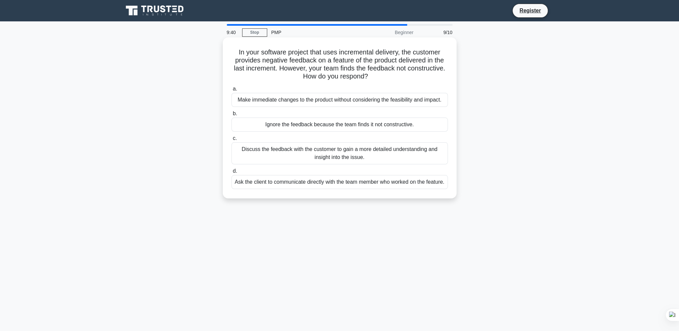
click at [359, 129] on div "Ignore the feedback because the team finds it not constructive." at bounding box center [340, 125] width 217 height 14
click at [232, 116] on input "b. Ignore the feedback because the team finds it not constructive." at bounding box center [232, 114] width 0 height 4
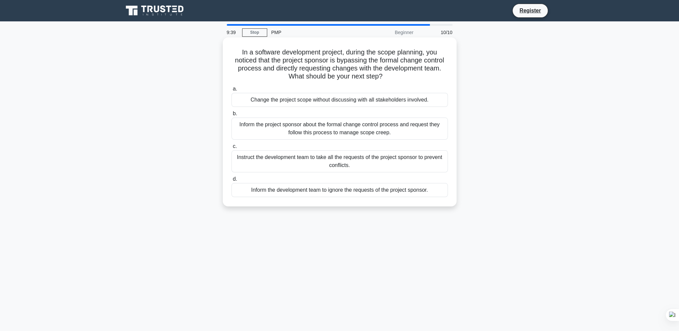
click at [353, 119] on div "Inform the project sponsor about the formal change control process and request …" at bounding box center [340, 129] width 217 height 22
click at [232, 116] on input "b. Inform the project sponsor about the formal change control process and reque…" at bounding box center [232, 114] width 0 height 4
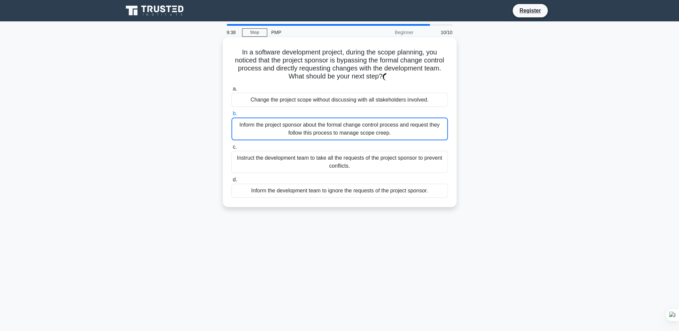
click at [347, 159] on div "Instruct the development team to take all the requests of the project sponsor t…" at bounding box center [340, 162] width 217 height 22
click at [232, 149] on input "c. Instruct the development team to take all the requests of the project sponso…" at bounding box center [232, 147] width 0 height 4
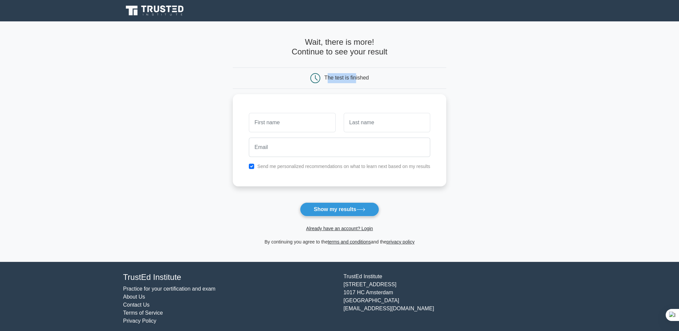
drag, startPoint x: 328, startPoint y: 77, endPoint x: 366, endPoint y: 81, distance: 38.6
click at [358, 80] on div "The test is finished" at bounding box center [347, 78] width 44 height 6
drag, startPoint x: 366, startPoint y: 81, endPoint x: 329, endPoint y: 82, distance: 37.4
click at [337, 82] on div "The test is finished" at bounding box center [340, 78] width 142 height 10
drag, startPoint x: 329, startPoint y: 82, endPoint x: 369, endPoint y: 79, distance: 39.9
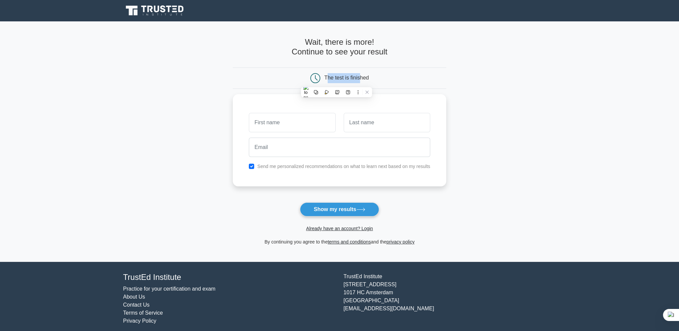
click at [359, 79] on div "The test is finished" at bounding box center [340, 78] width 142 height 10
click at [374, 79] on div "The test is finished" at bounding box center [340, 78] width 142 height 10
